Goal: Information Seeking & Learning: Check status

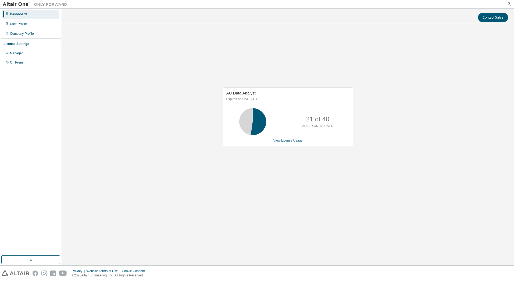
click at [286, 140] on link "View License Usage" at bounding box center [287, 140] width 29 height 4
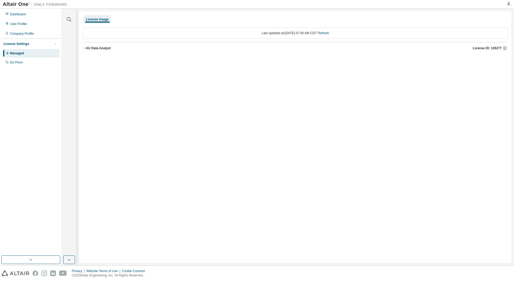
click at [84, 48] on icon "button" at bounding box center [84, 48] width 3 height 3
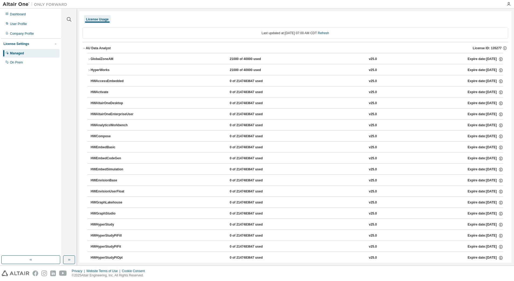
click at [89, 58] on icon "button" at bounding box center [88, 59] width 3 height 3
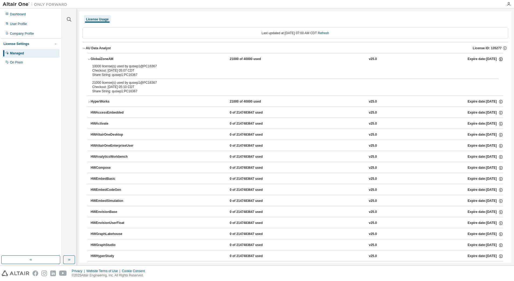
click at [500, 59] on icon "button" at bounding box center [500, 59] width 1 height 1
click at [426, 65] on div "10000 license(s) used by quswp1@PC16367" at bounding box center [288, 66] width 393 height 4
click at [89, 101] on icon "button" at bounding box center [88, 101] width 3 height 3
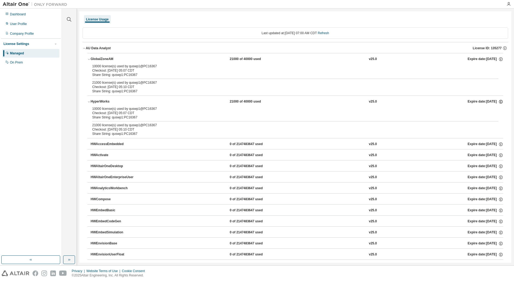
click at [500, 101] on icon "button" at bounding box center [500, 101] width 1 height 1
click at [412, 105] on button "HyperWorks 21000 of 40000 used v25.0 Expire date: [DATE]" at bounding box center [295, 102] width 416 height 12
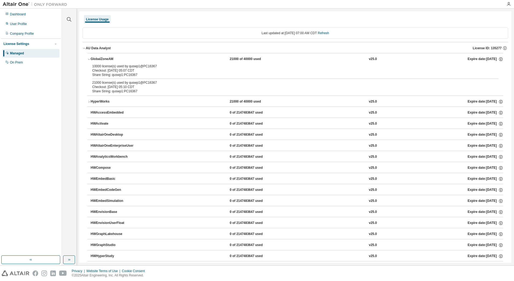
click at [400, 84] on div "21000 license(s) used by quswp1@PC16367" at bounding box center [288, 82] width 393 height 4
click at [404, 73] on div "Share String: quswp1:PC16367" at bounding box center [288, 75] width 393 height 4
click at [421, 57] on div "GlobalZoneAM 21000 of 40000 used v25.0 Expire date: [DATE]" at bounding box center [297, 59] width 413 height 5
